Goal: Use online tool/utility: Utilize a website feature to perform a specific function

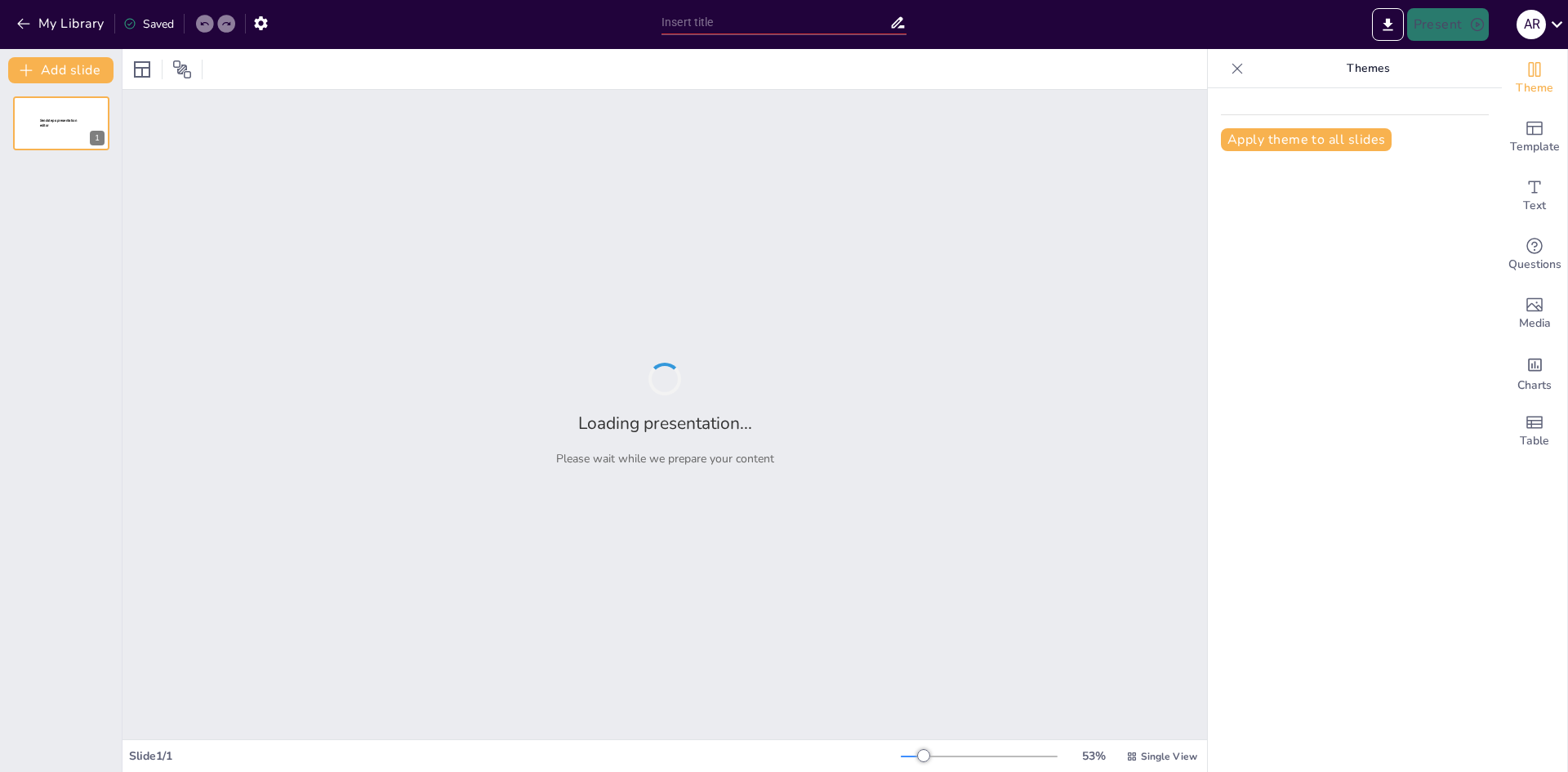
type input "Símbolos Olímpicos: Historia y Significado"
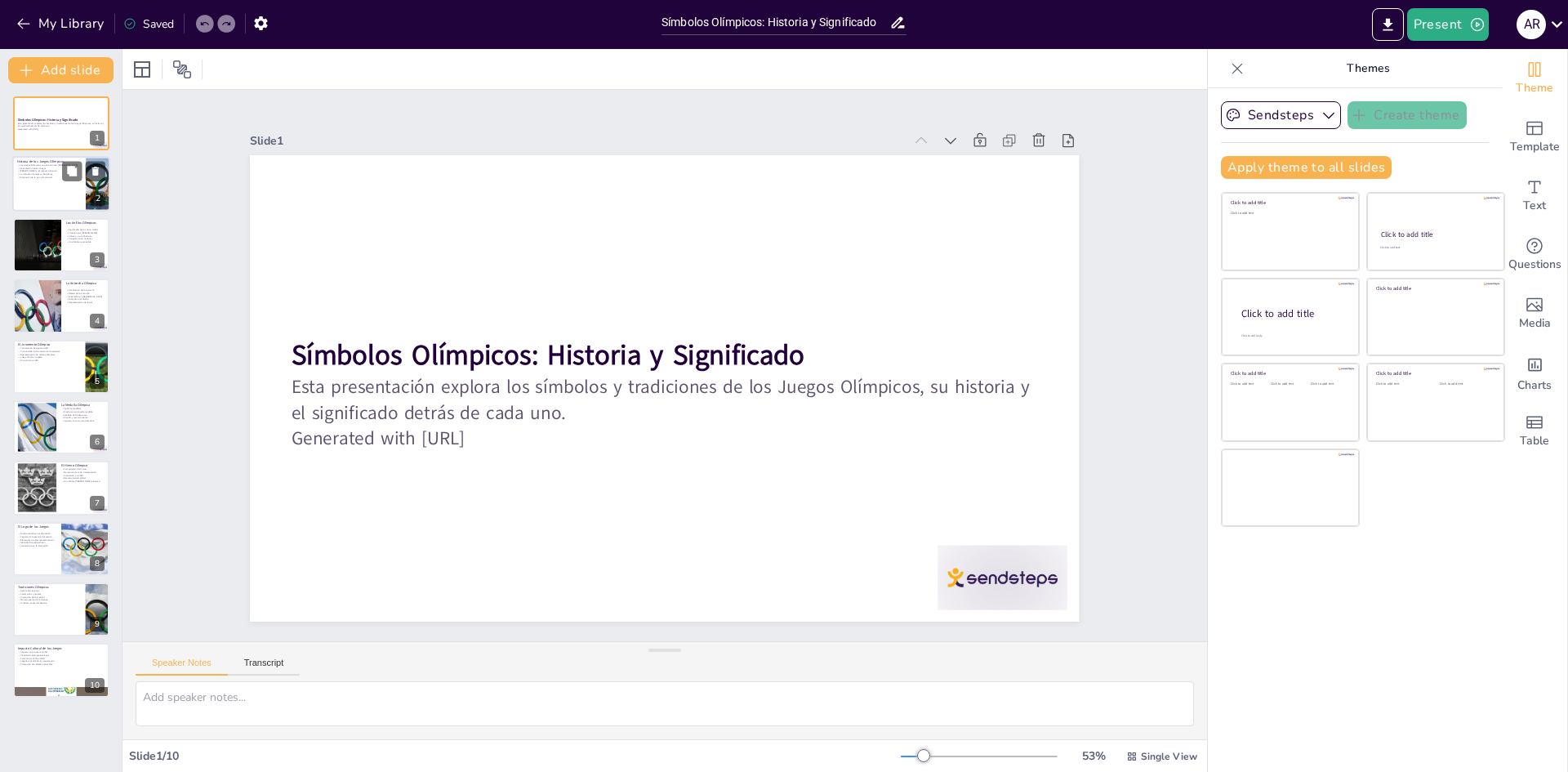
click at [54, 168] on p "La evolución de los Juegos" at bounding box center [49, 169] width 63 height 4
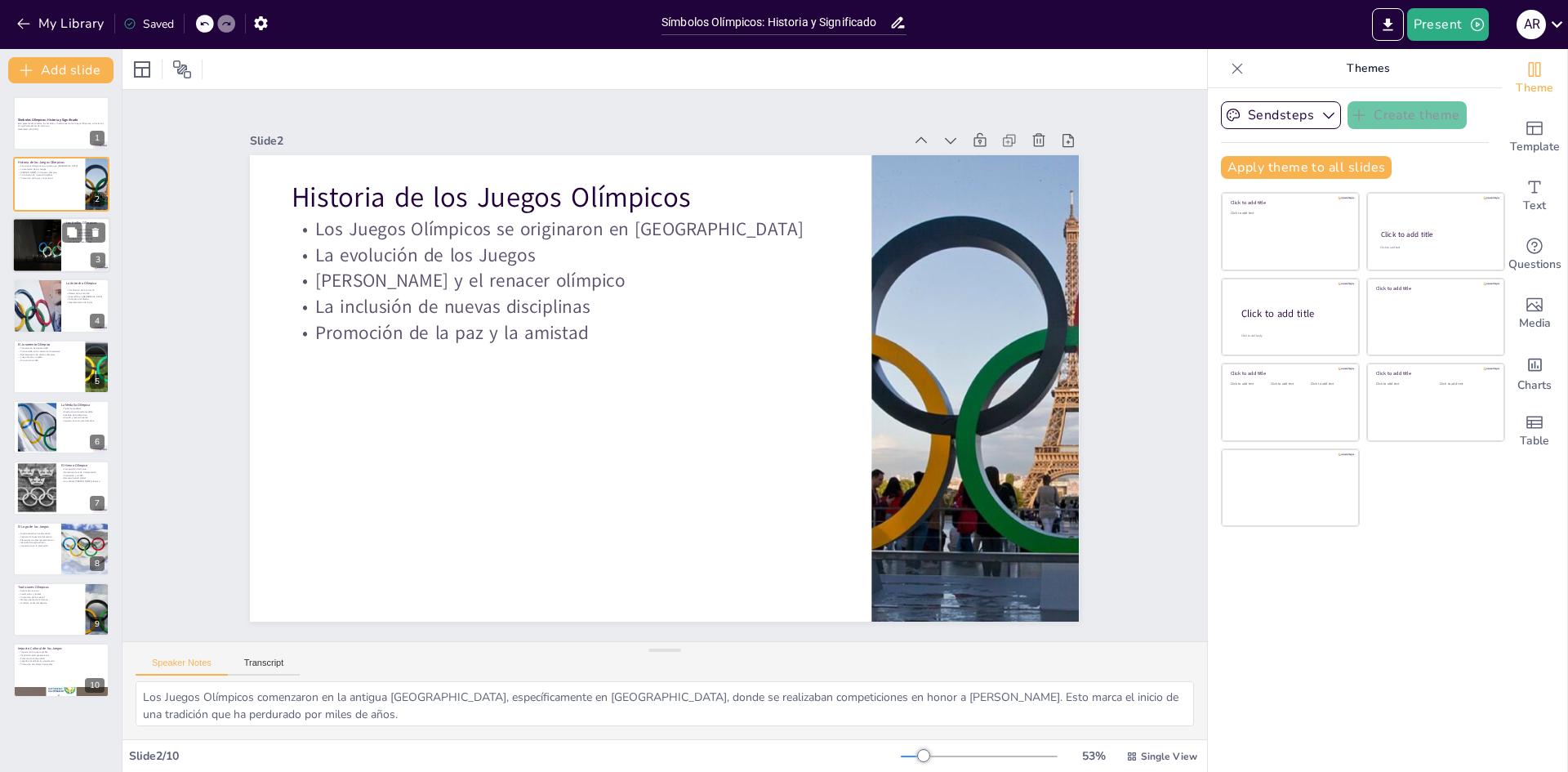
click at [49, 260] on div at bounding box center [36, 245] width 98 height 55
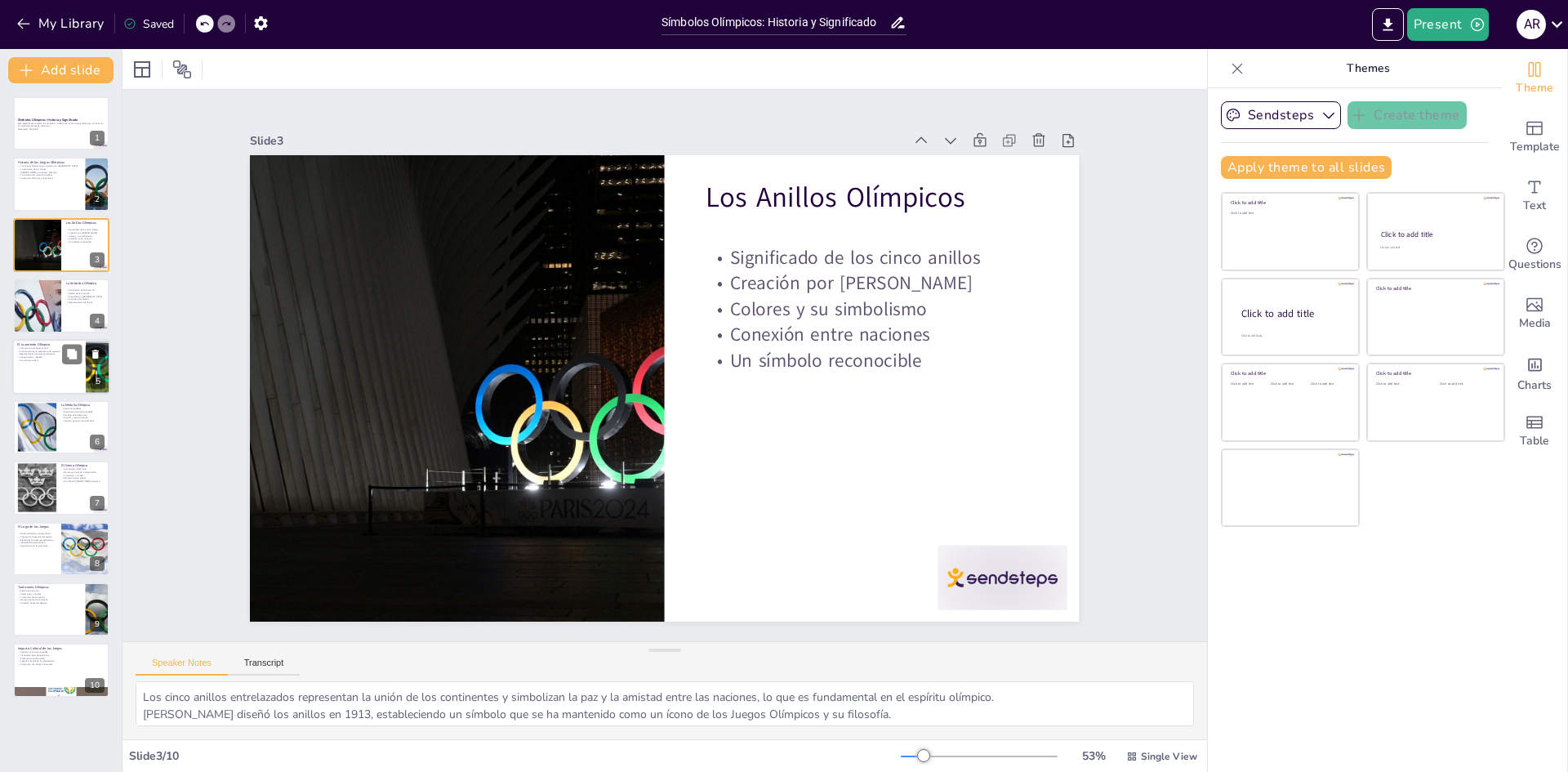
click at [52, 342] on p "El Juramento Olímpico" at bounding box center [49, 343] width 63 height 5
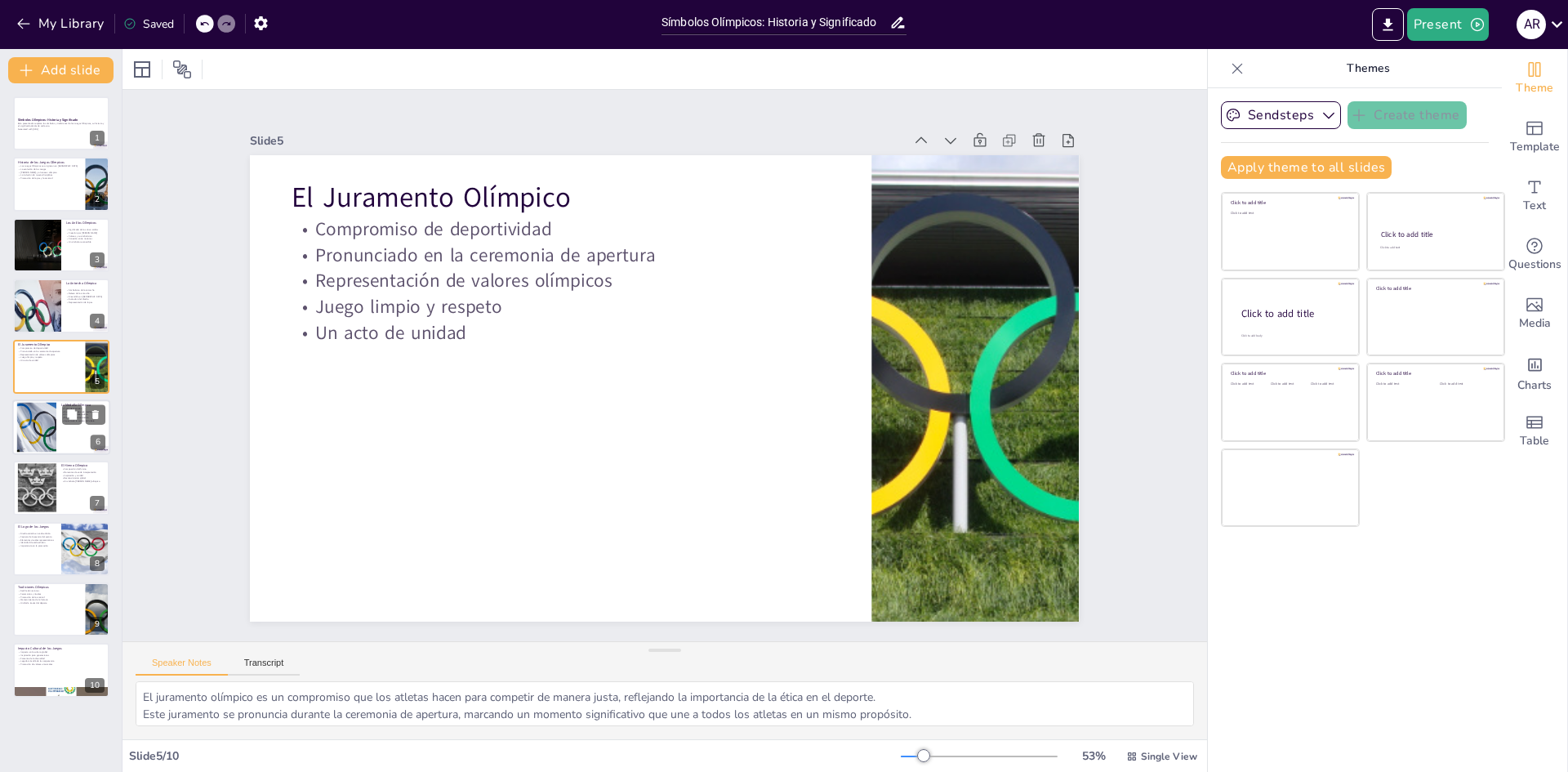
click at [60, 432] on div at bounding box center [62, 426] width 98 height 55
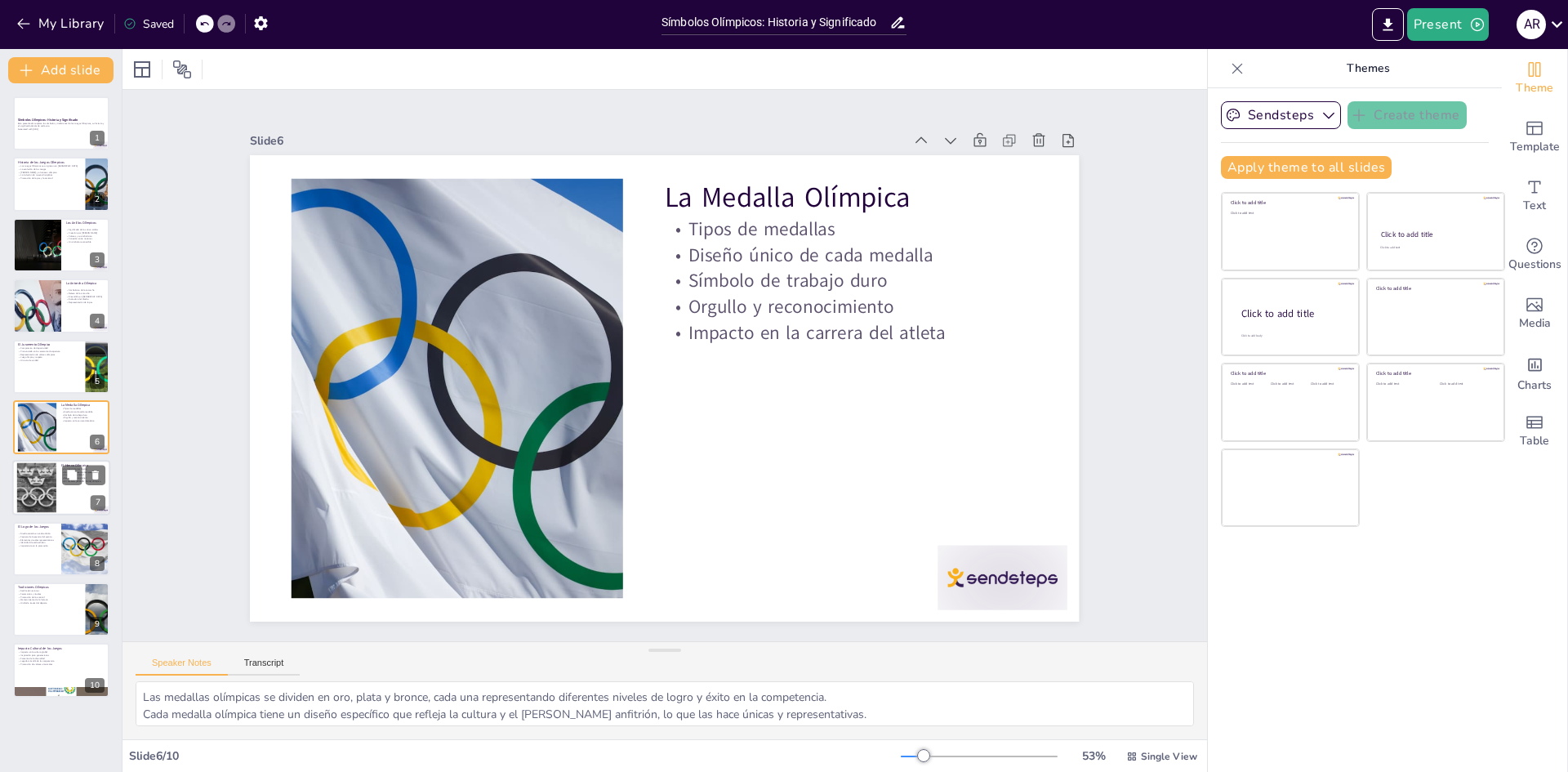
click at [56, 485] on div at bounding box center [62, 488] width 98 height 55
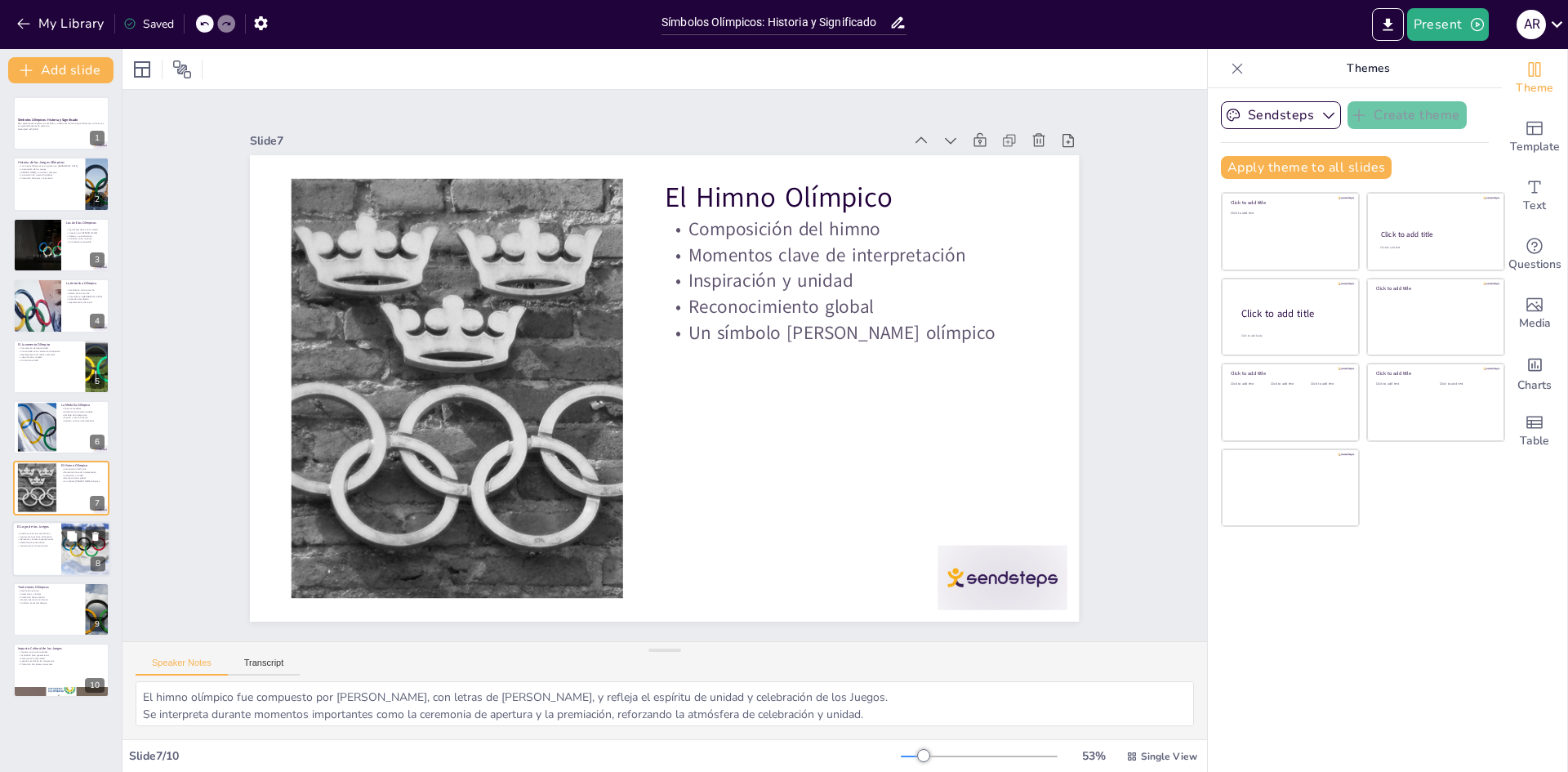
click at [54, 554] on div at bounding box center [62, 549] width 98 height 55
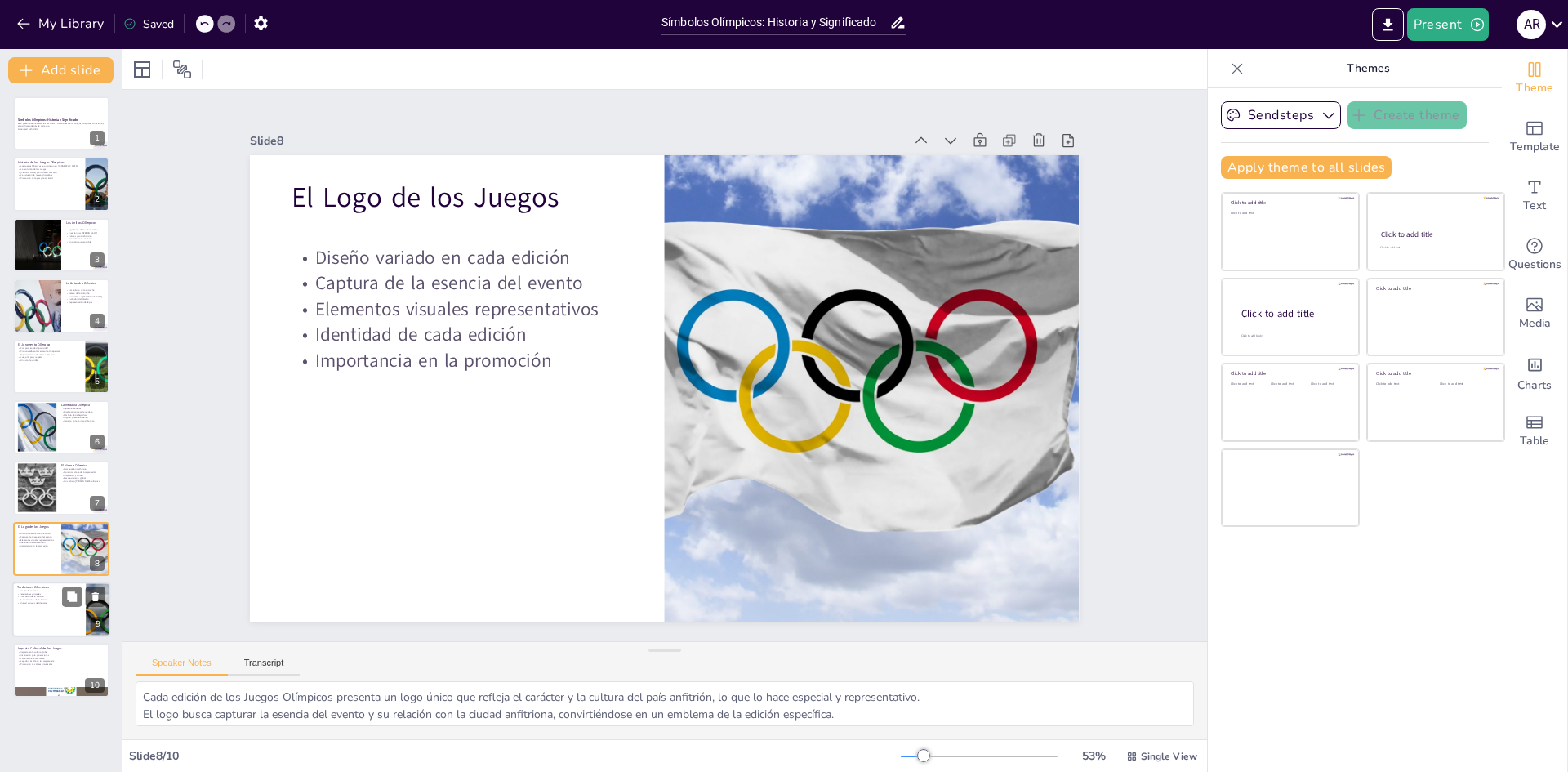
click at [58, 613] on div at bounding box center [62, 609] width 98 height 55
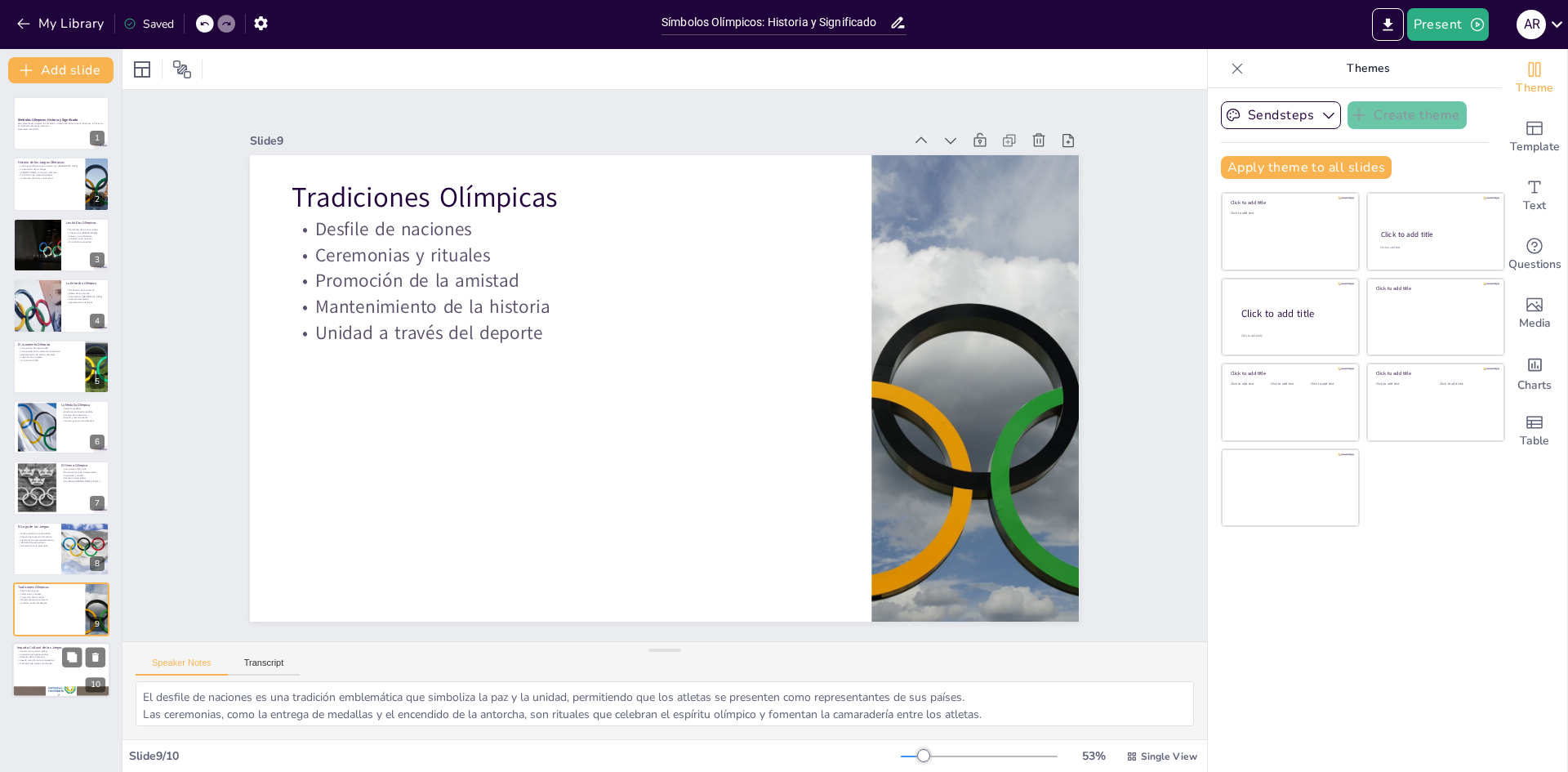
click at [75, 671] on div at bounding box center [62, 670] width 98 height 55
type textarea "Los Juegos Olímpicos han influido en la cultura global, promoviendo valores que…"
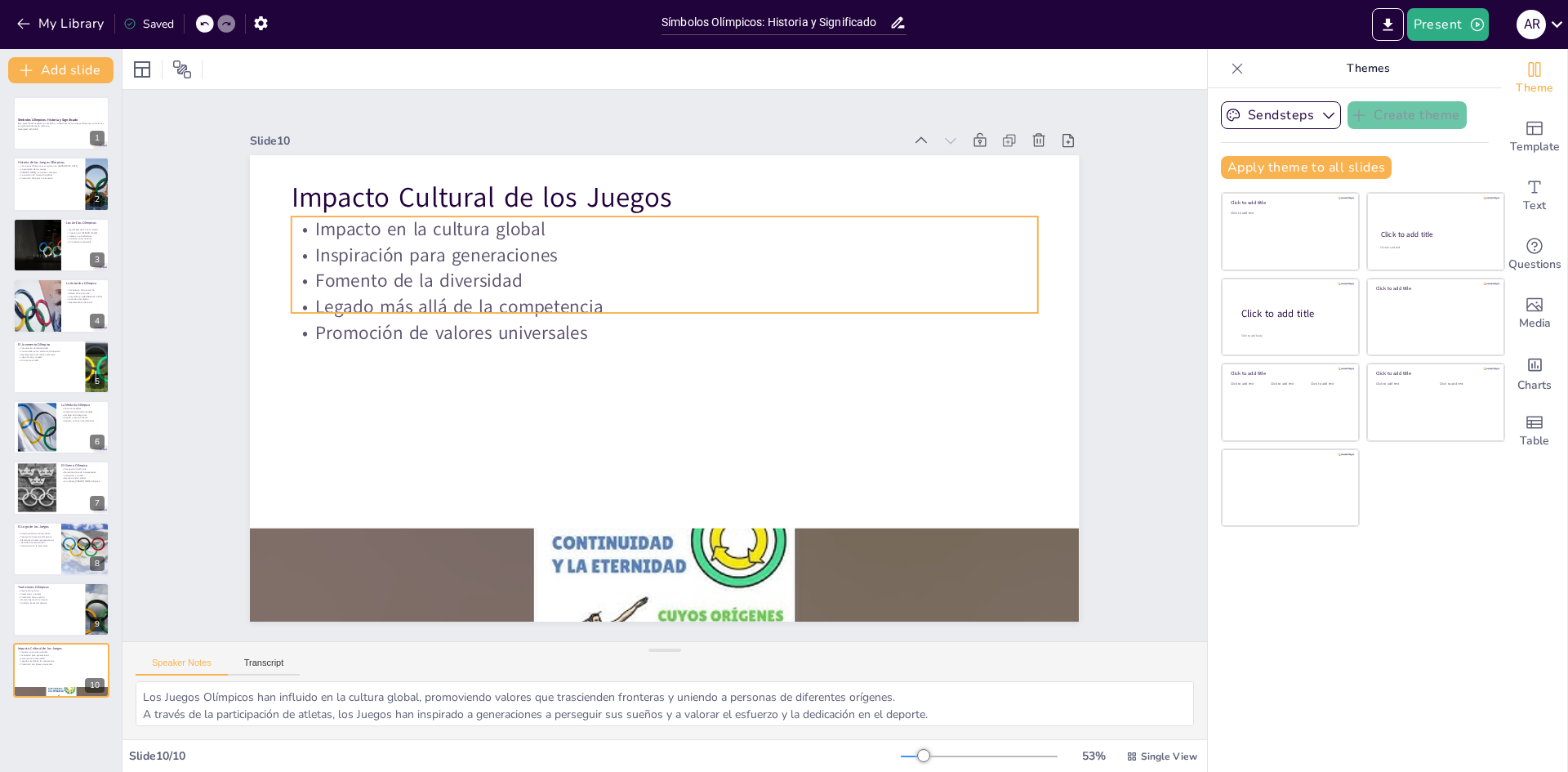
click at [464, 307] on div "Impacto Cultural de los Juegos Impacto en la cultura global Inspiración para ge…" at bounding box center [665, 388] width 829 height 466
click at [19, 24] on icon "button" at bounding box center [24, 24] width 13 height 11
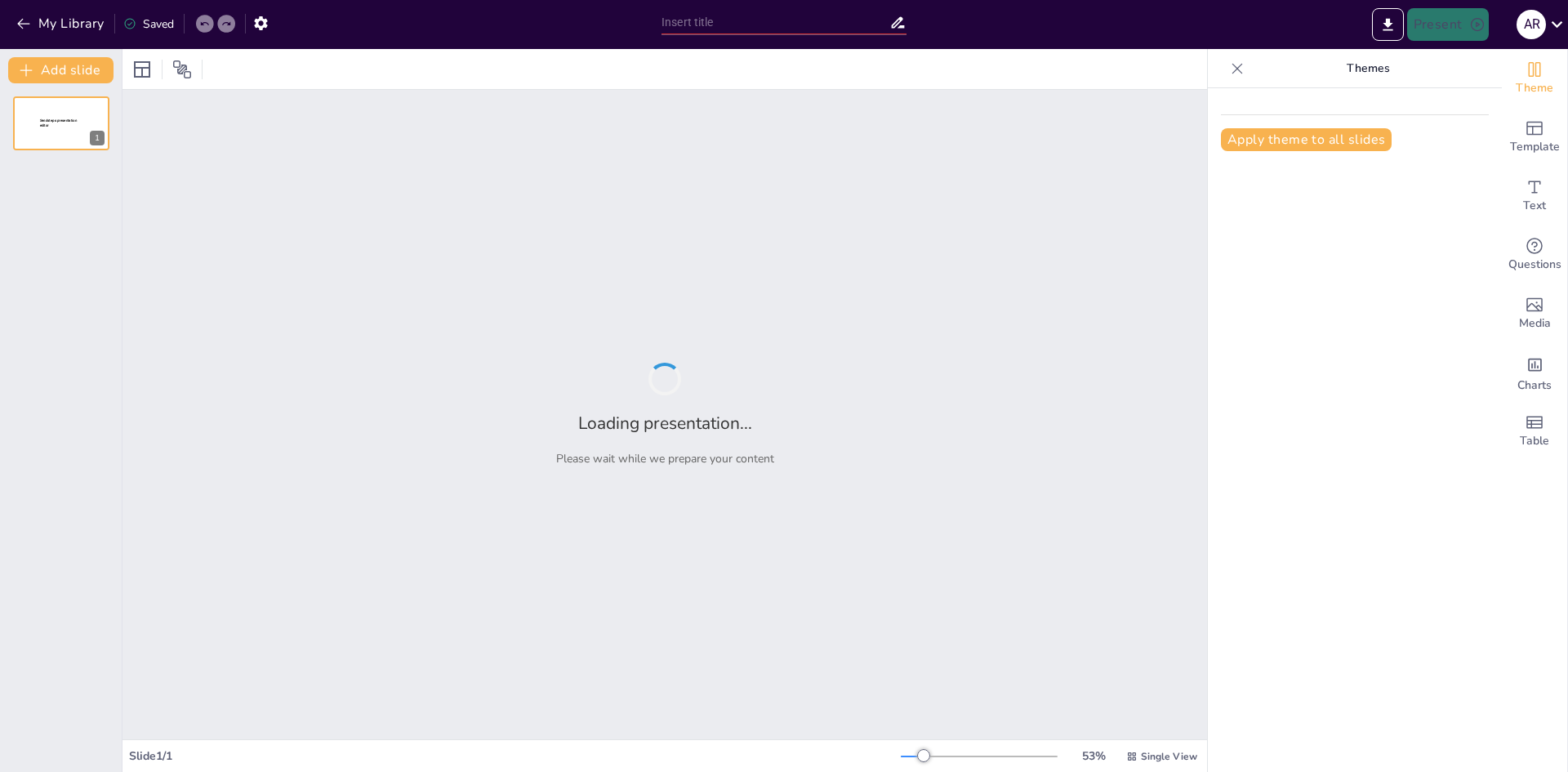
type input "Símbolos Olímpicos: Historia y Significado"
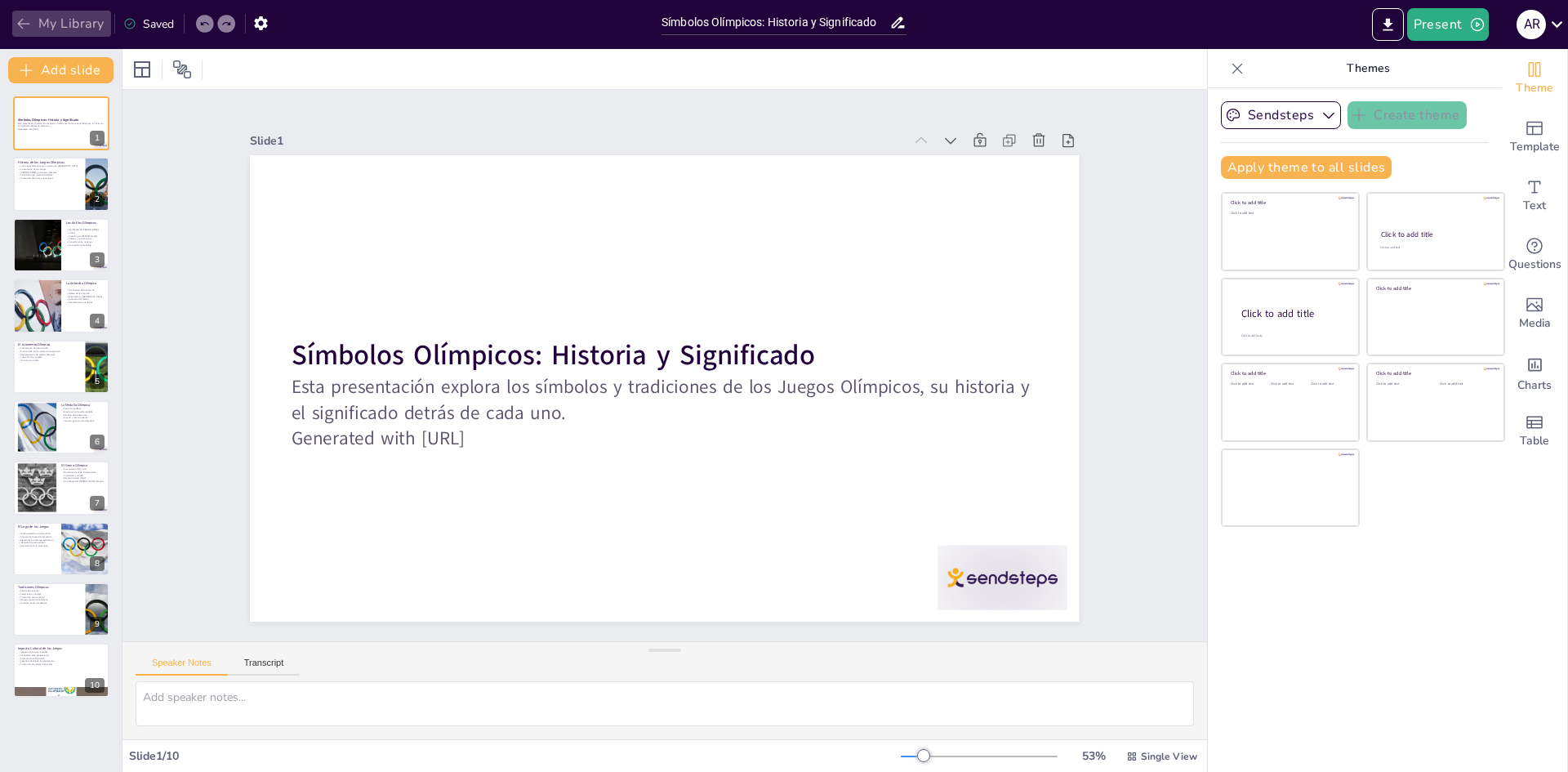
click at [16, 20] on icon "button" at bounding box center [24, 24] width 16 height 16
